Goal: Transaction & Acquisition: Book appointment/travel/reservation

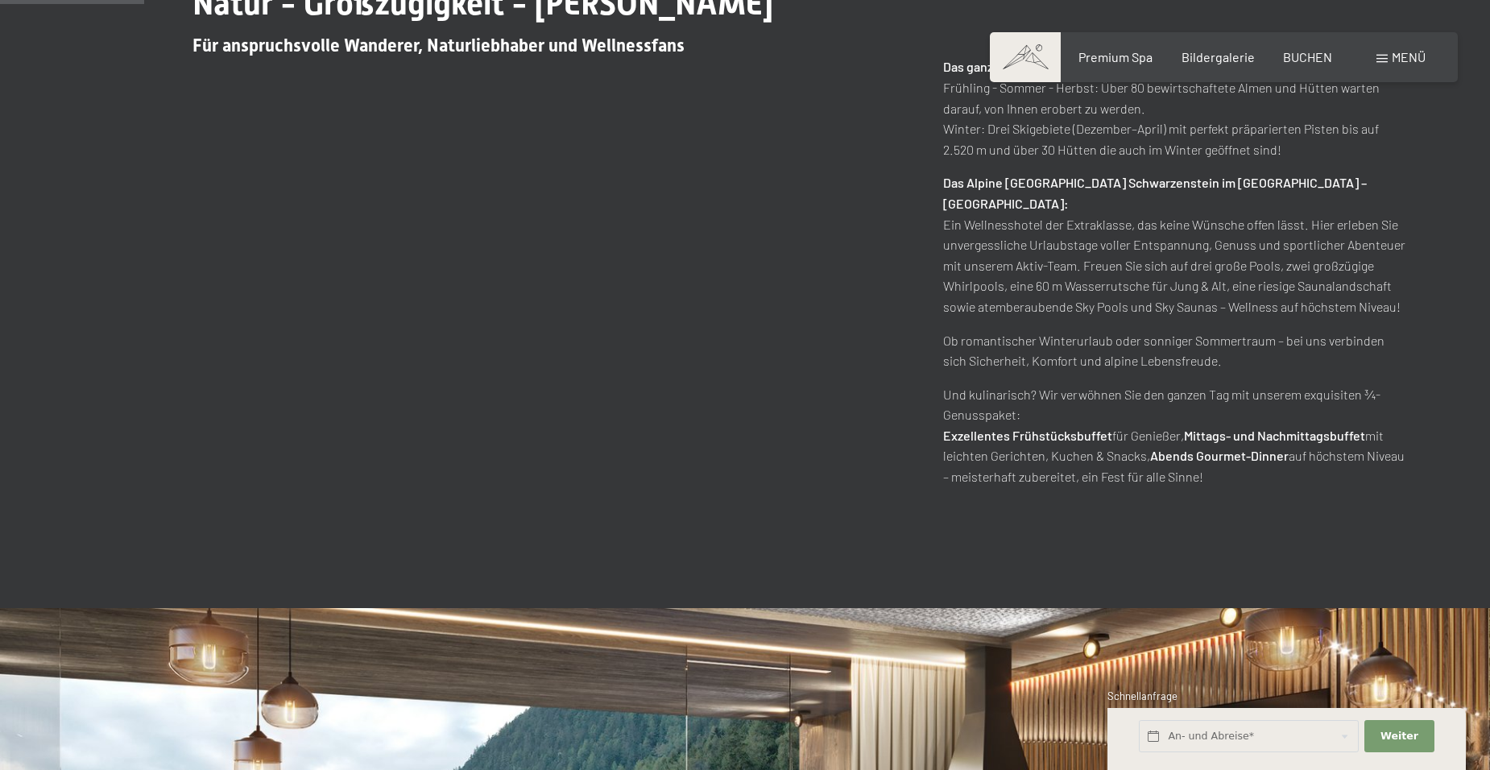
scroll to position [1047, 0]
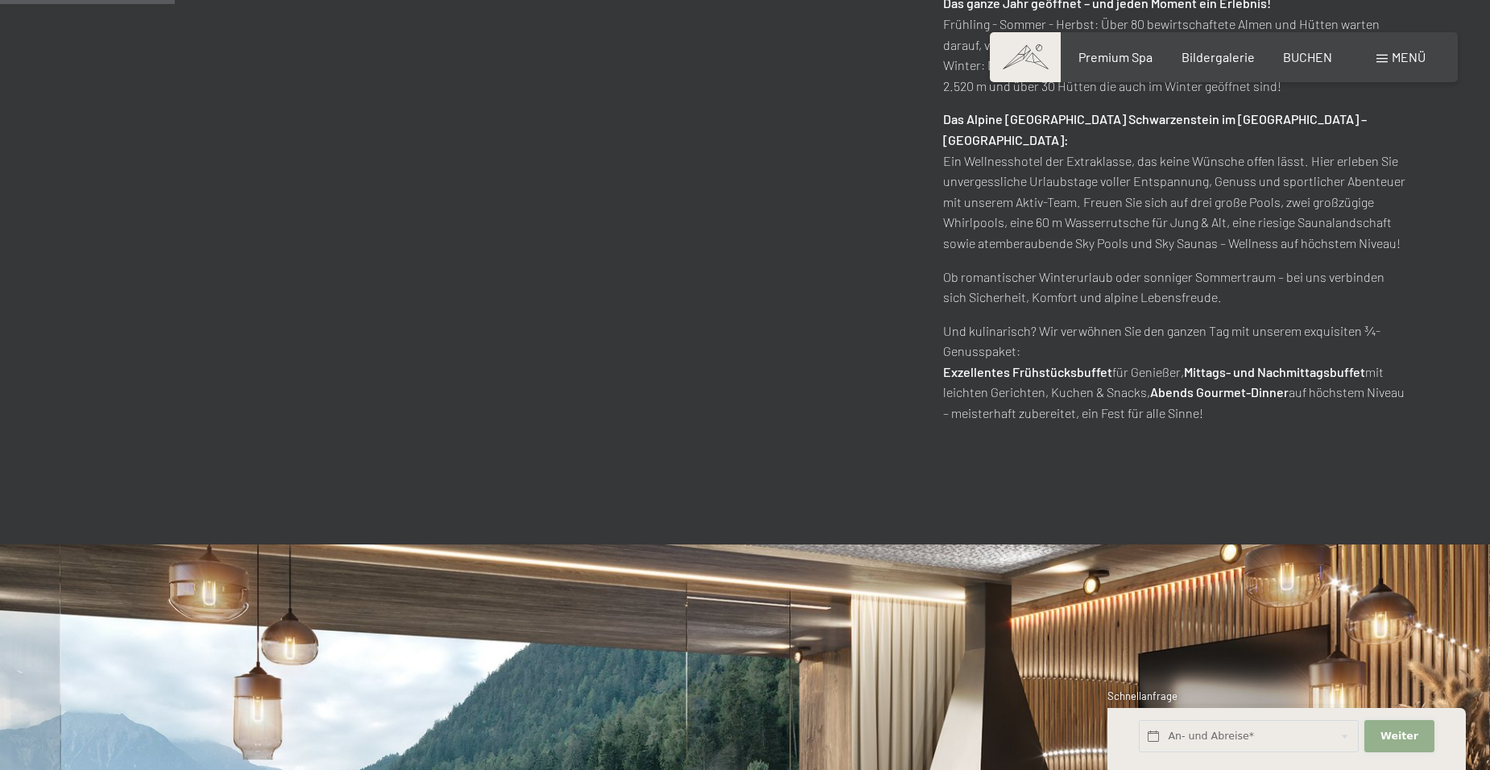
click at [1393, 736] on span "Weiter" at bounding box center [1400, 736] width 38 height 15
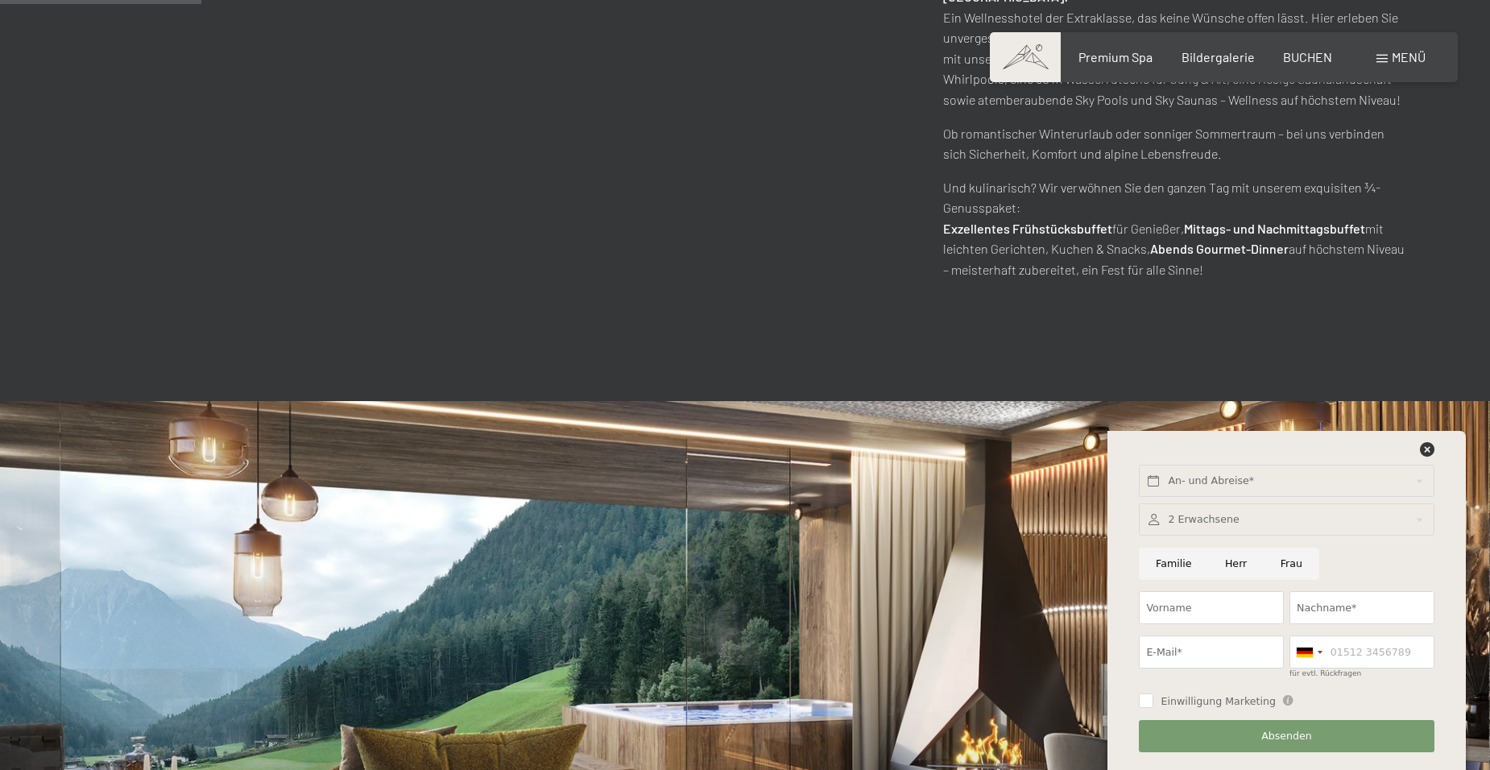
scroll to position [1209, 0]
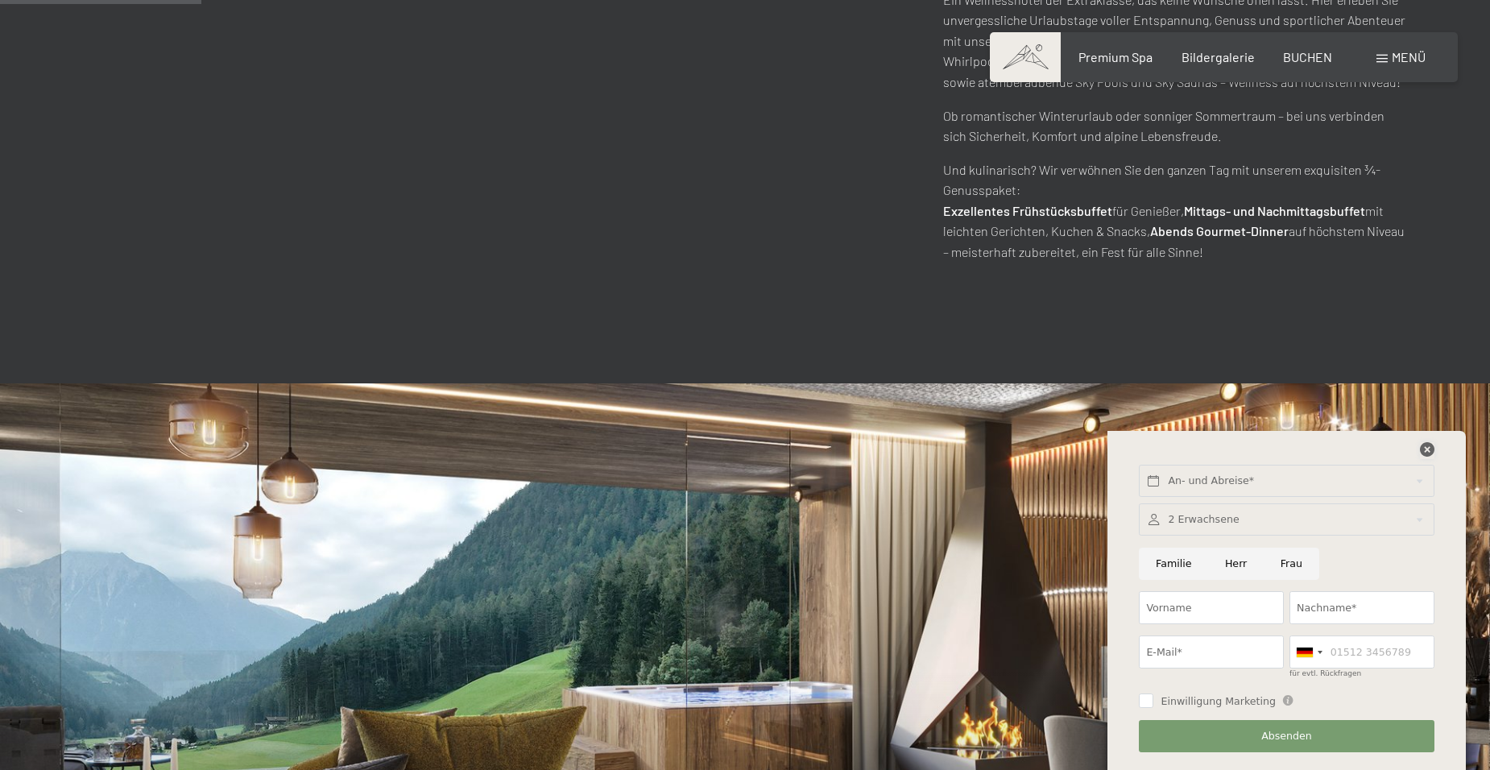
click at [1426, 446] on icon at bounding box center [1427, 449] width 15 height 15
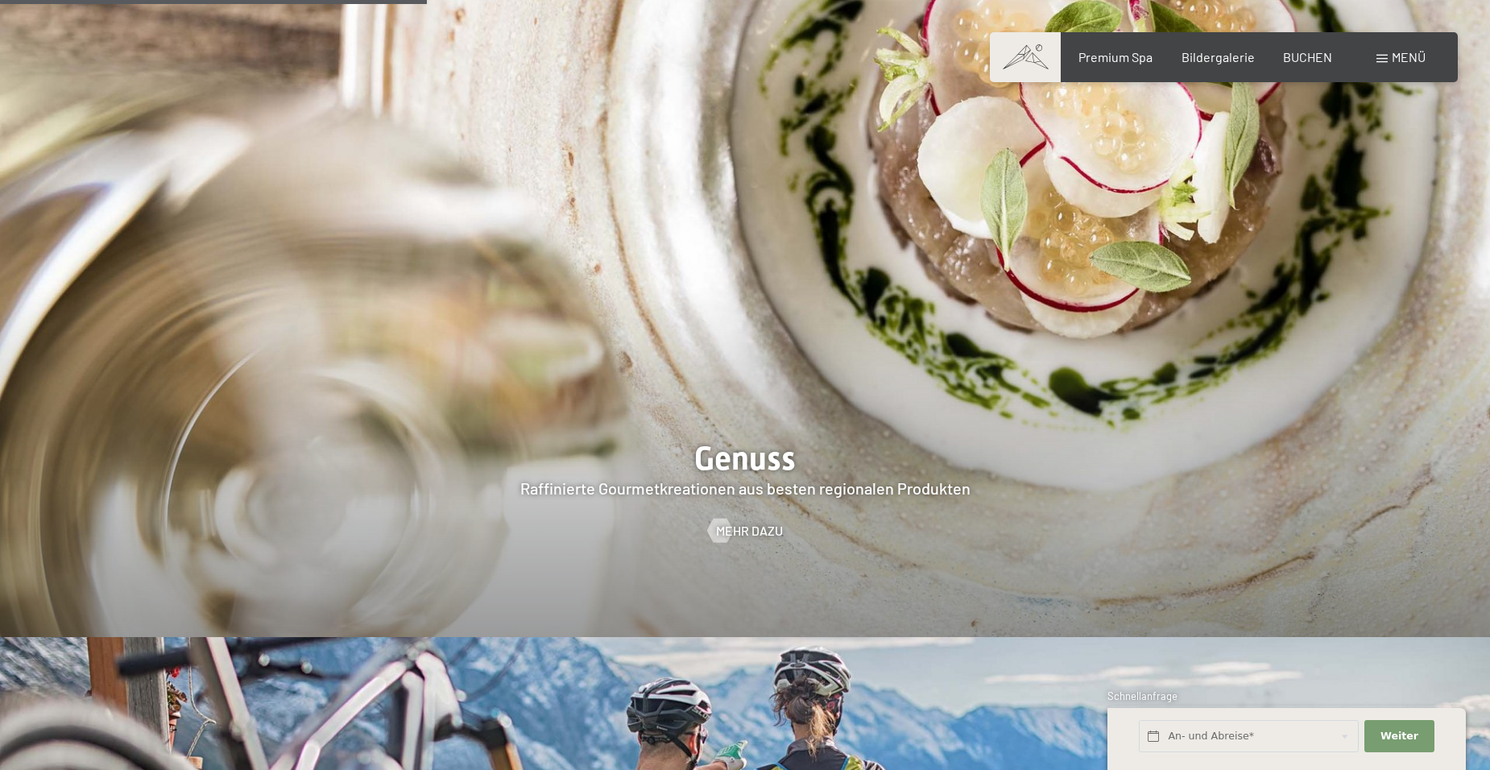
scroll to position [2900, 0]
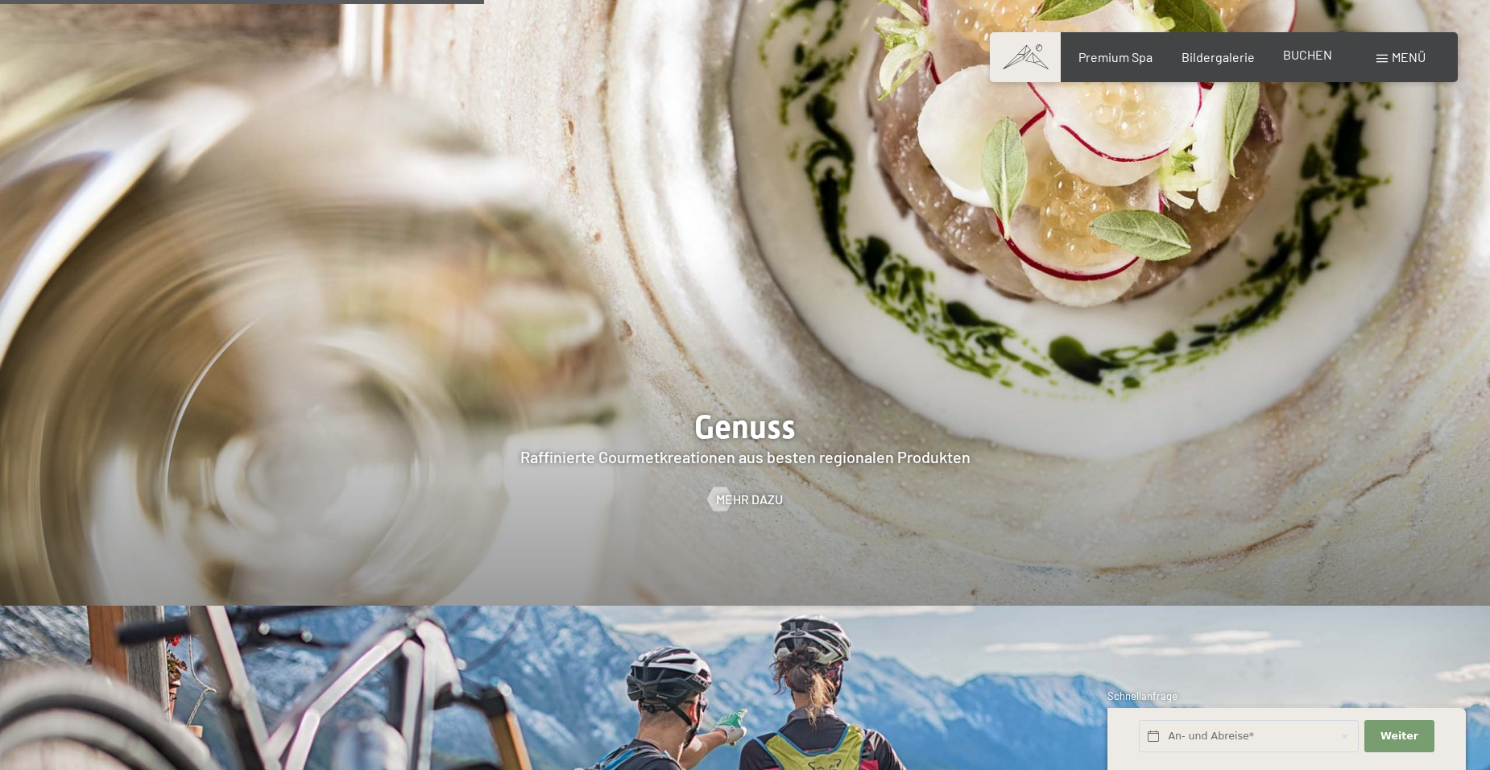
click at [1304, 48] on span "BUCHEN" at bounding box center [1307, 54] width 49 height 15
click at [1114, 54] on span "Premium Spa" at bounding box center [1116, 54] width 74 height 15
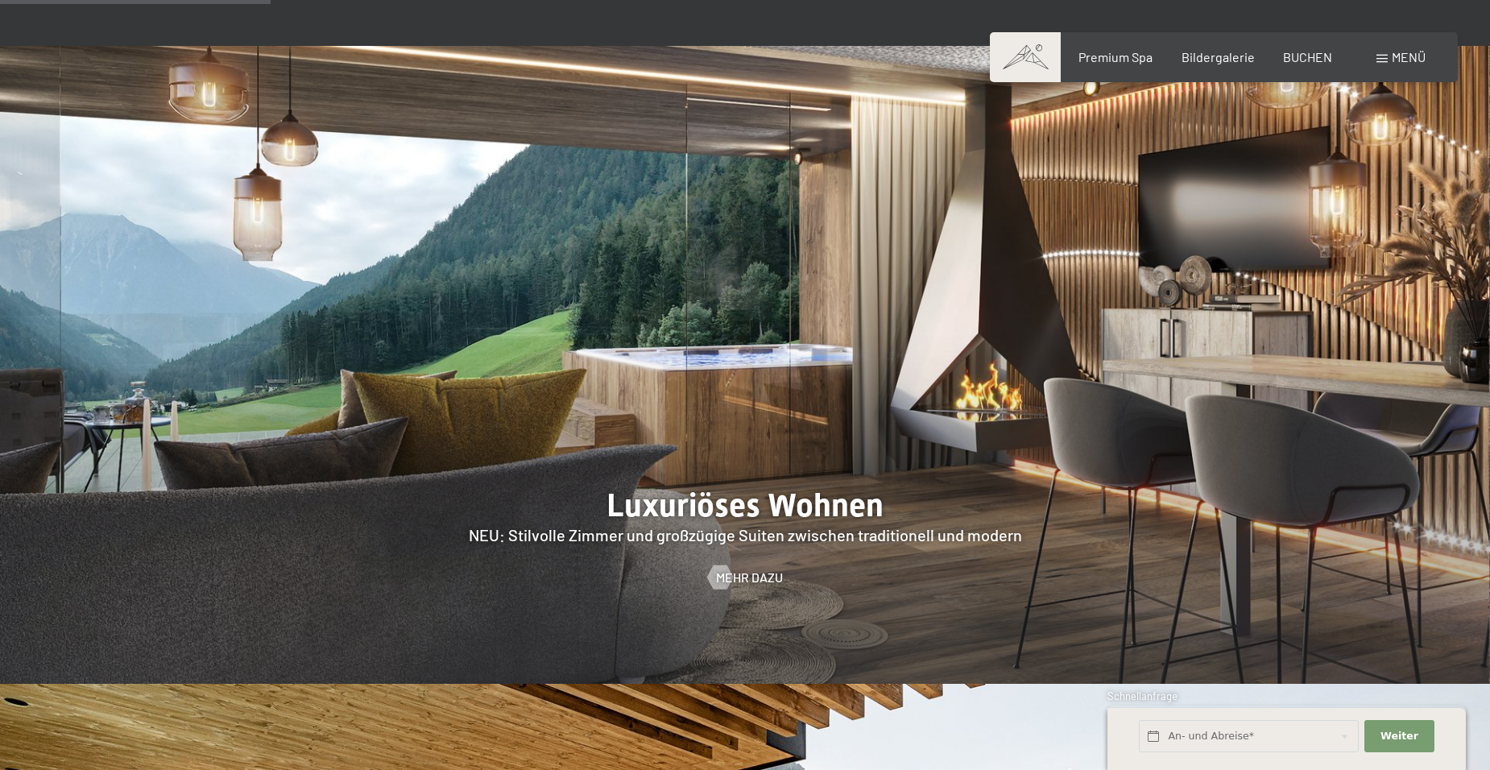
scroll to position [1531, 0]
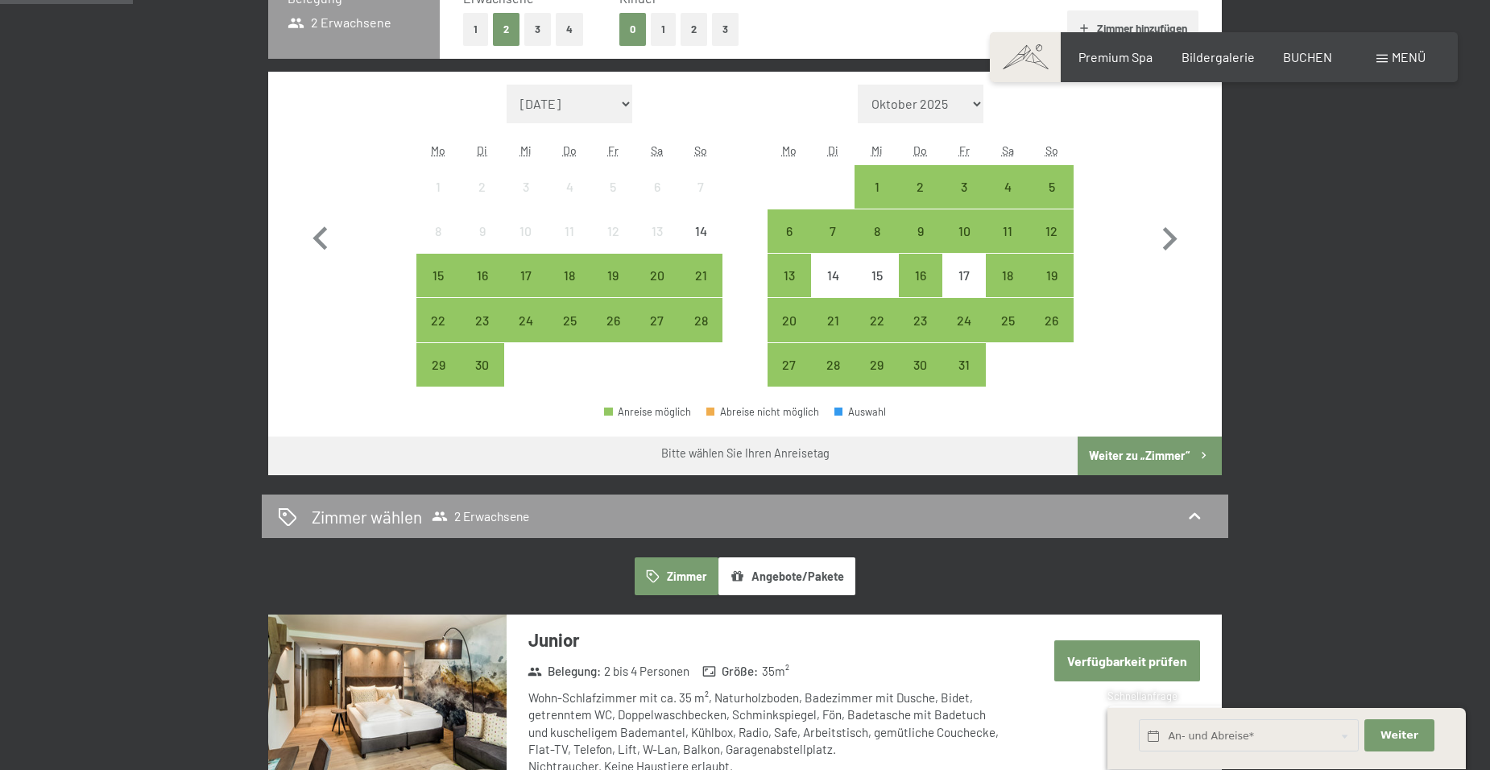
scroll to position [483, 0]
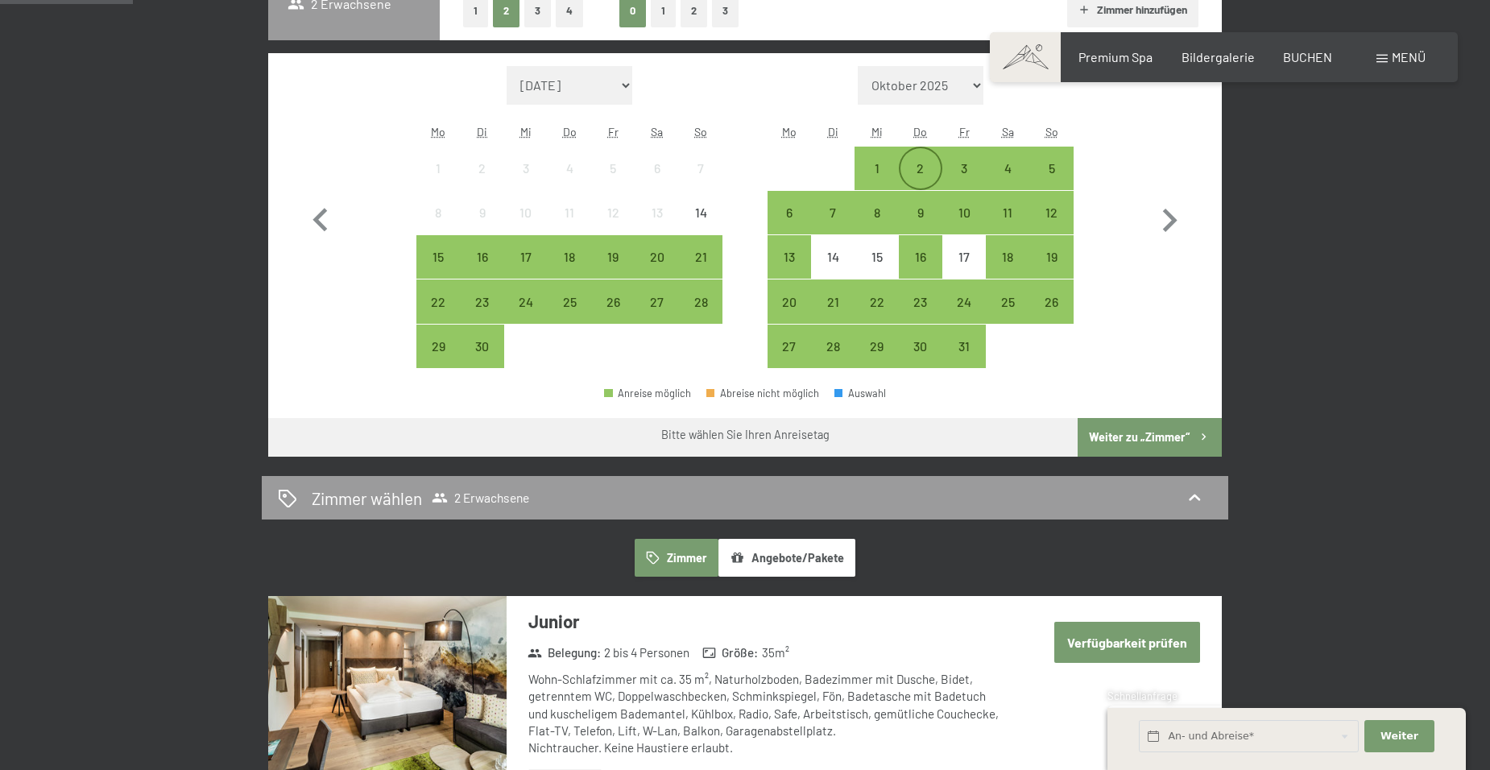
click at [916, 160] on div "2" at bounding box center [921, 168] width 40 height 40
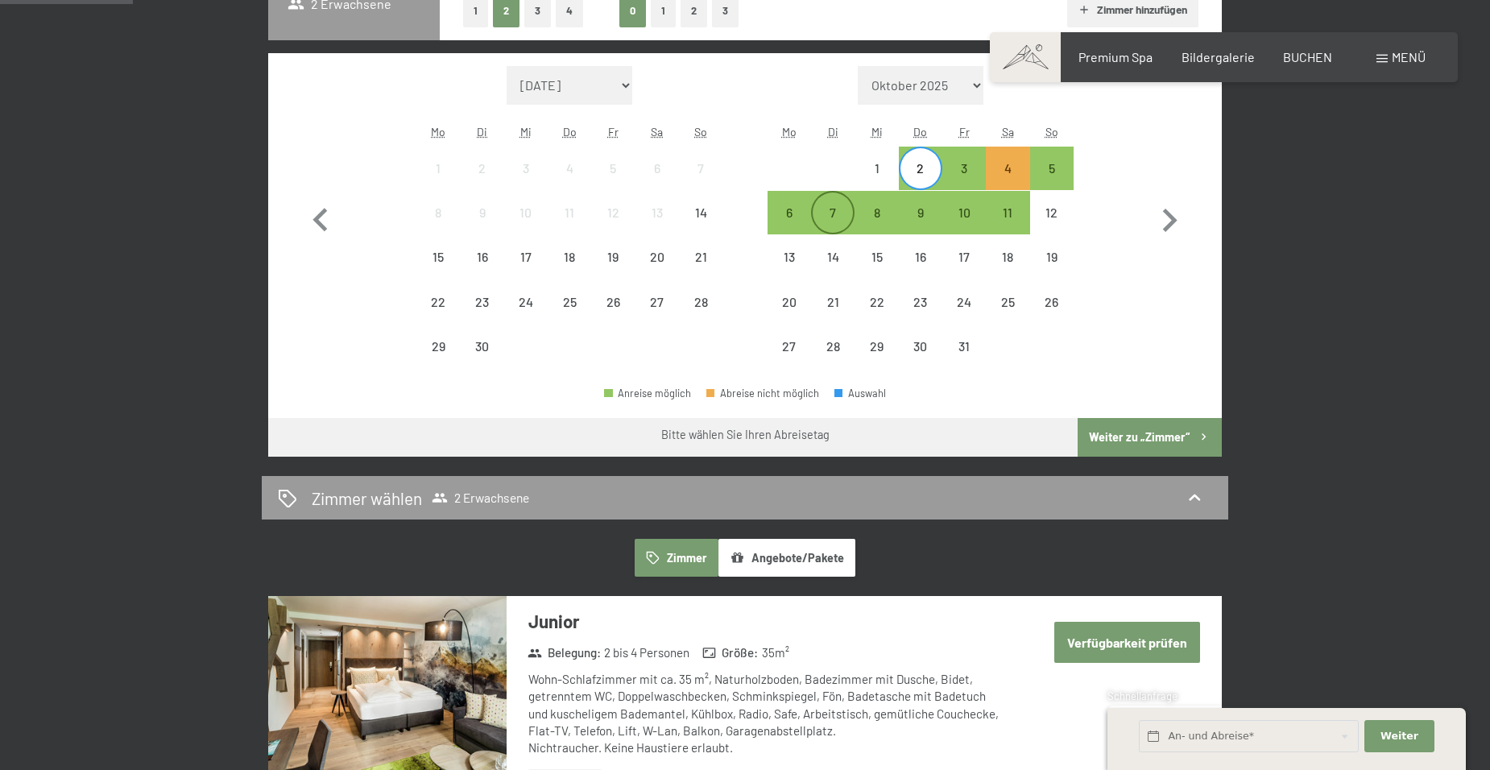
click at [833, 208] on div "7" at bounding box center [833, 226] width 40 height 40
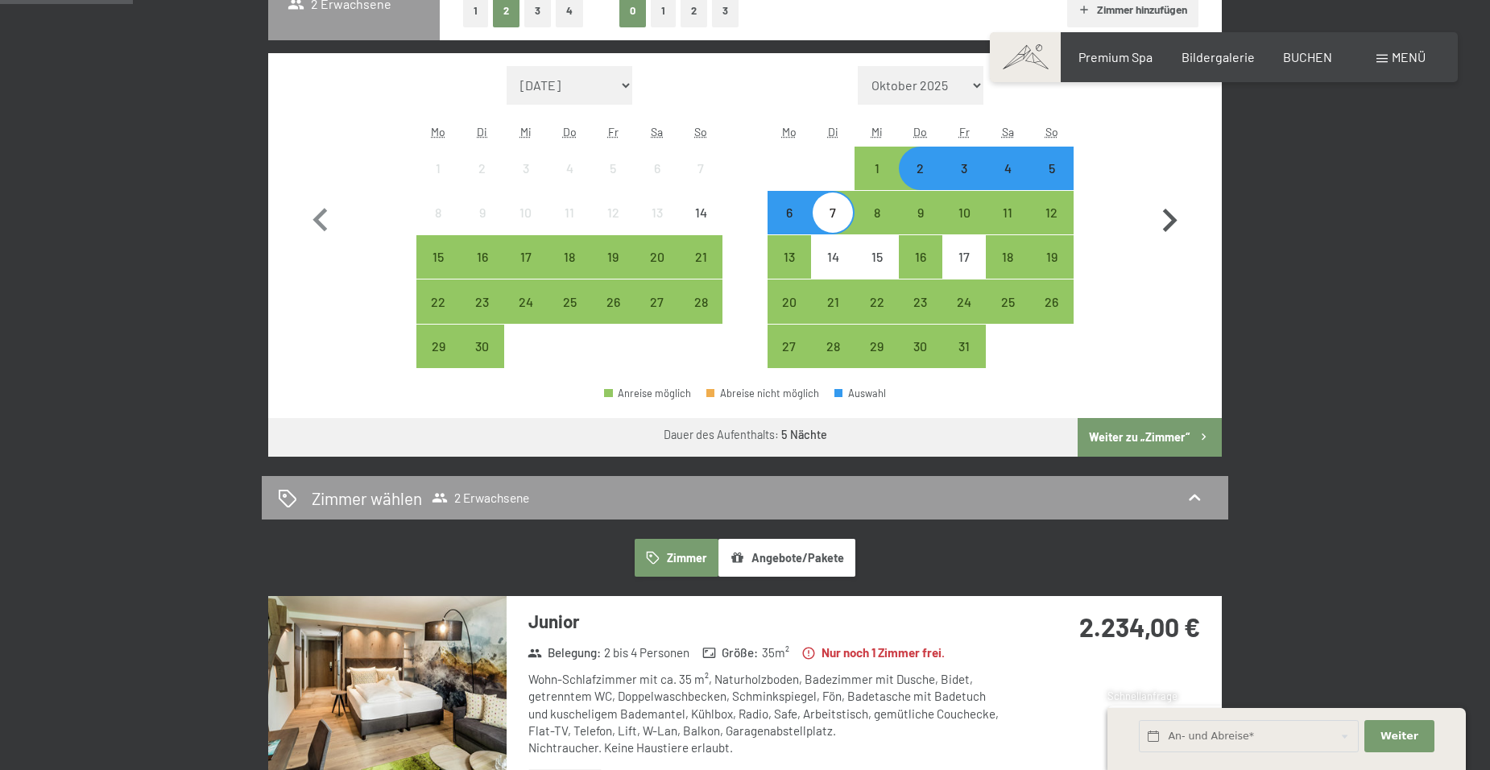
click at [1167, 212] on icon "button" at bounding box center [1170, 220] width 15 height 23
select select "[DATE]"
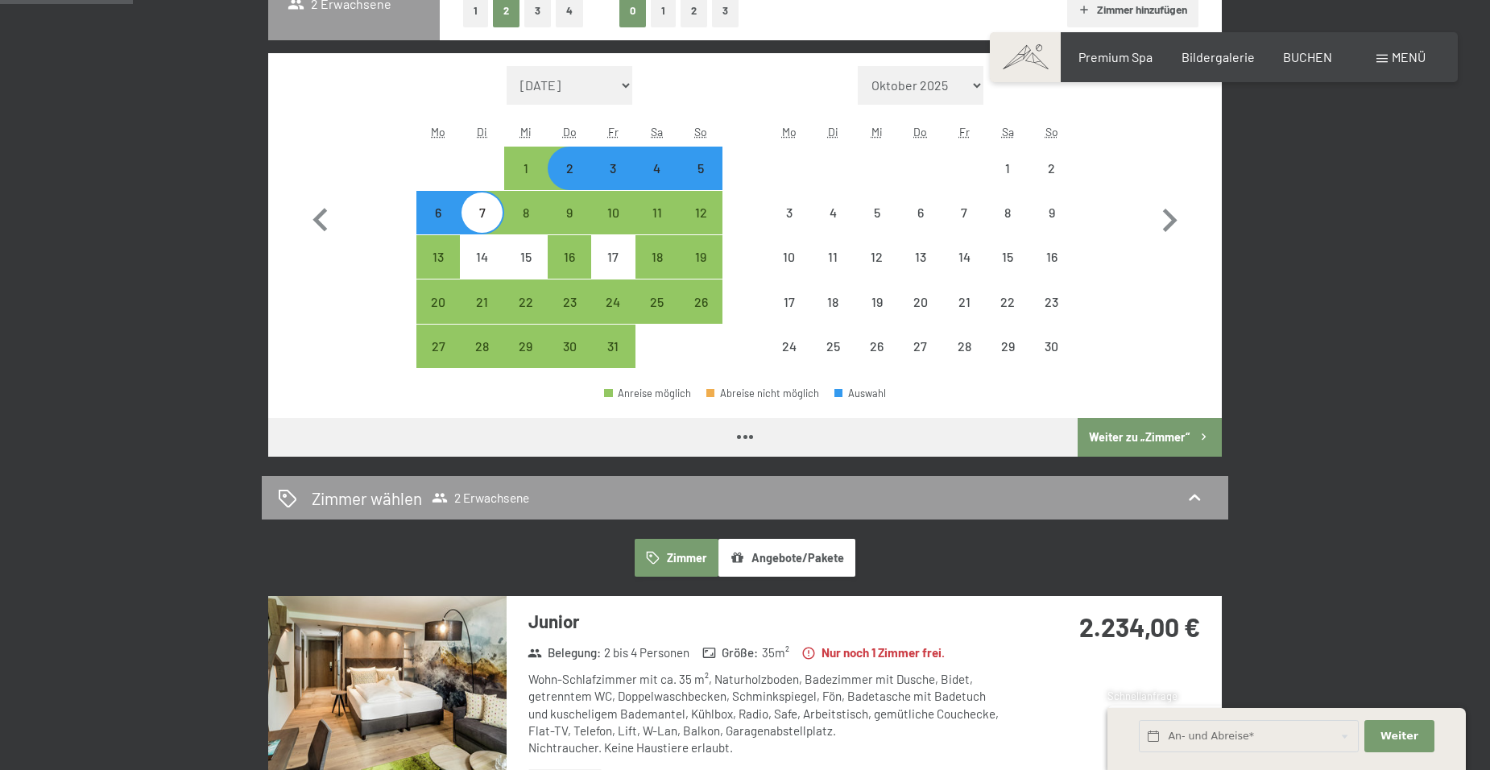
select select "[DATE]"
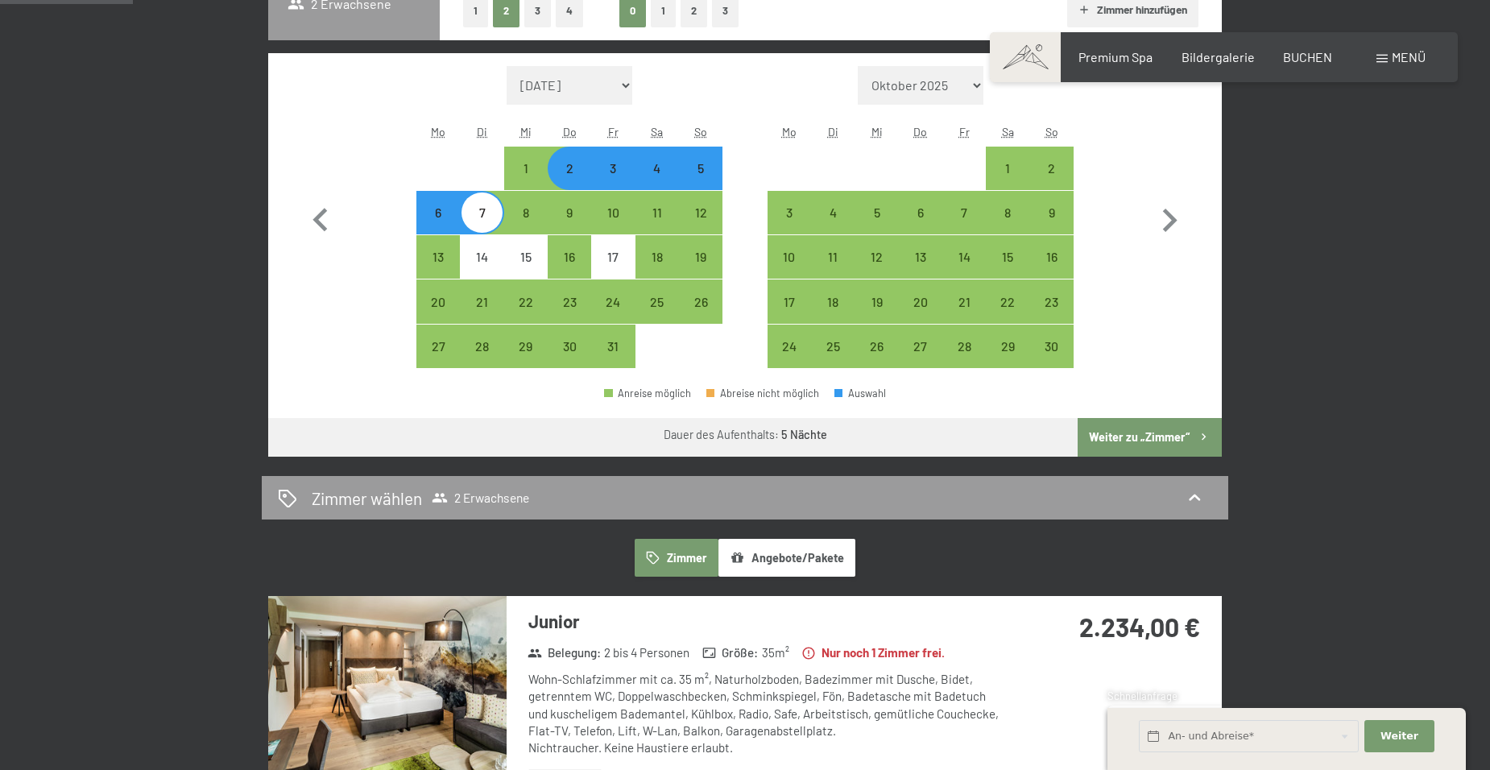
click at [1151, 433] on button "Weiter zu „Zimmer“" at bounding box center [1150, 437] width 144 height 39
select select "[DATE]"
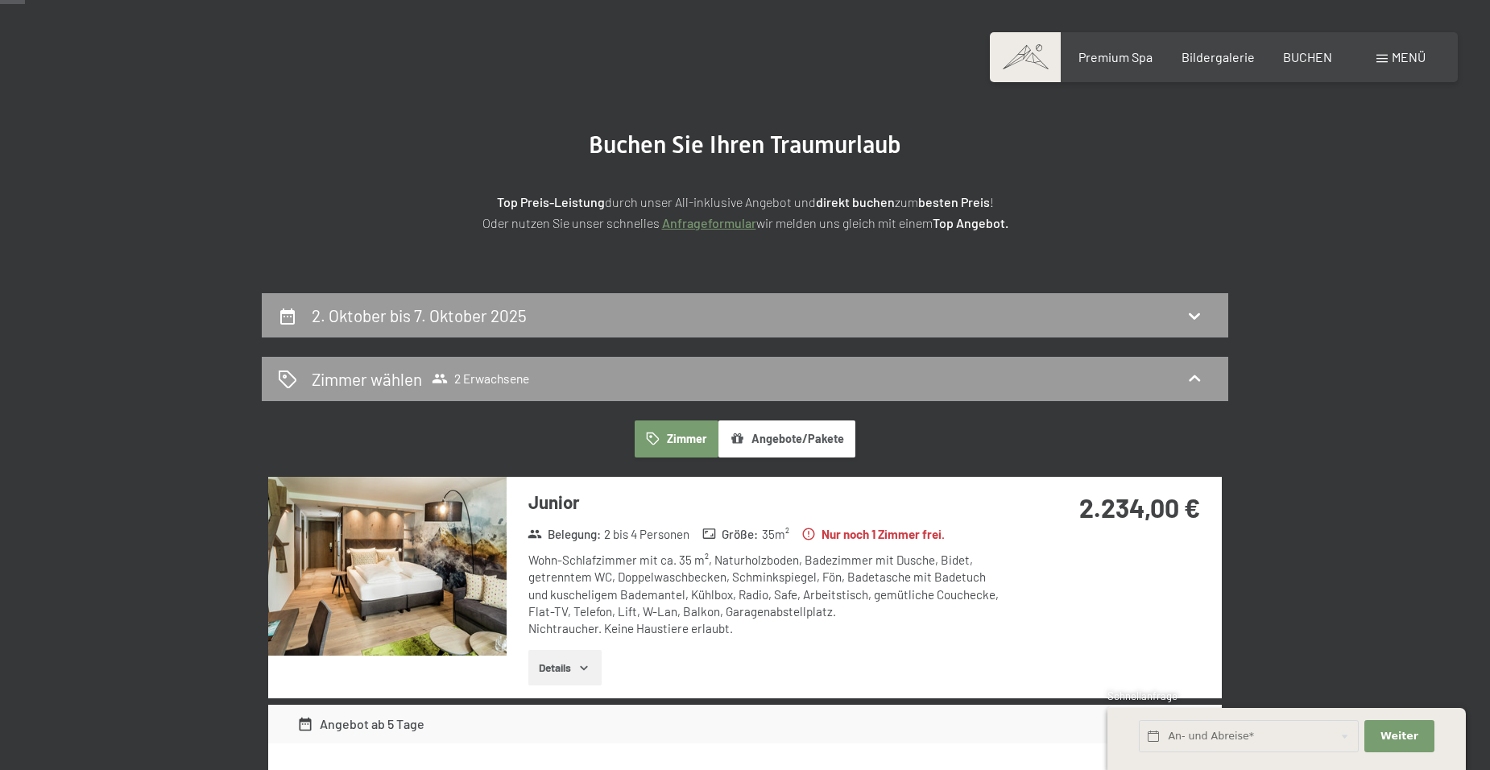
scroll to position [0, 0]
